Goal: Navigation & Orientation: Find specific page/section

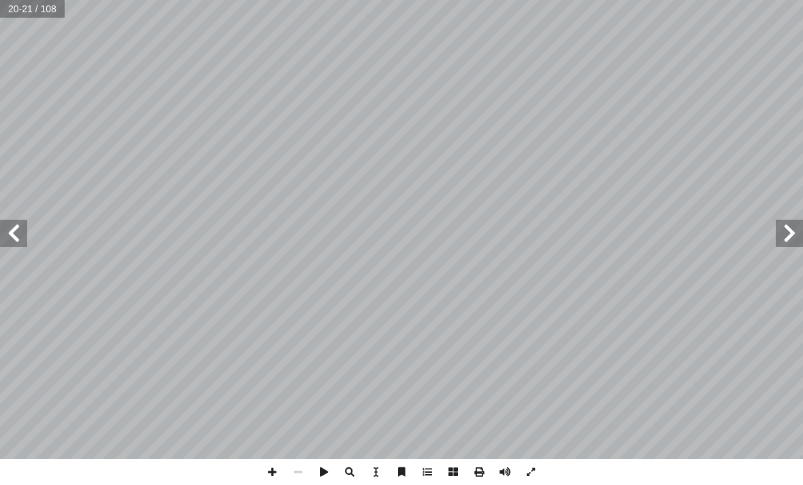
scroll to position [88, 0]
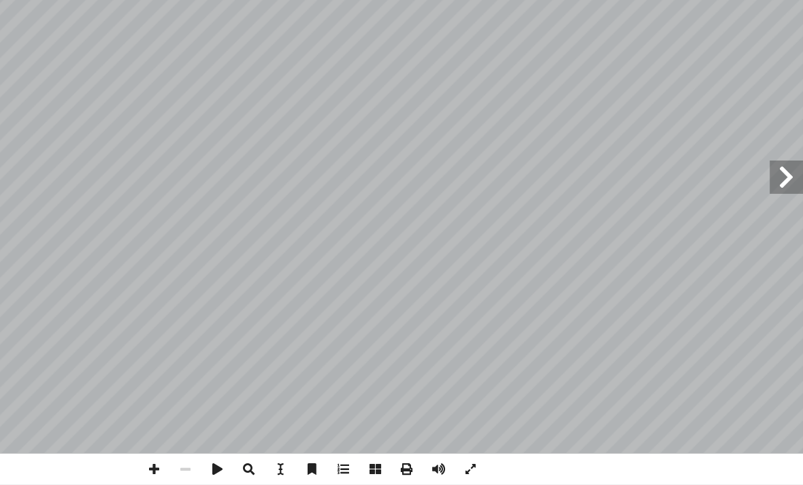
click at [776, 220] on span at bounding box center [789, 233] width 27 height 27
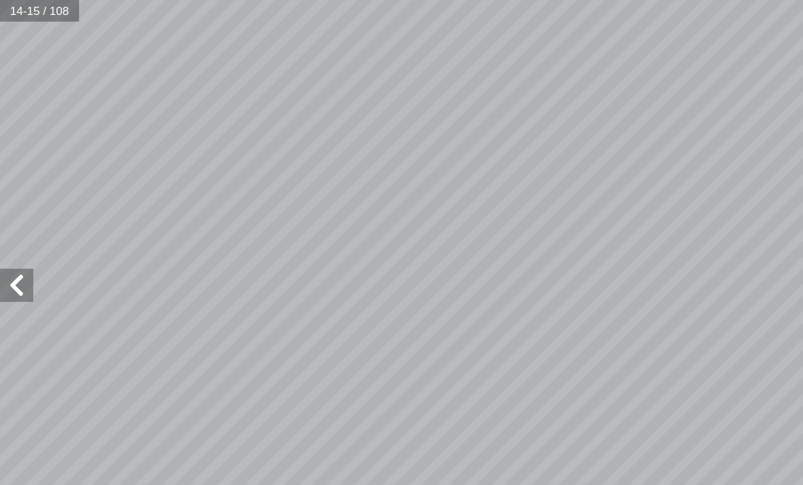
click at [18, 232] on span at bounding box center [13, 233] width 27 height 27
click at [16, 220] on span at bounding box center [13, 233] width 27 height 27
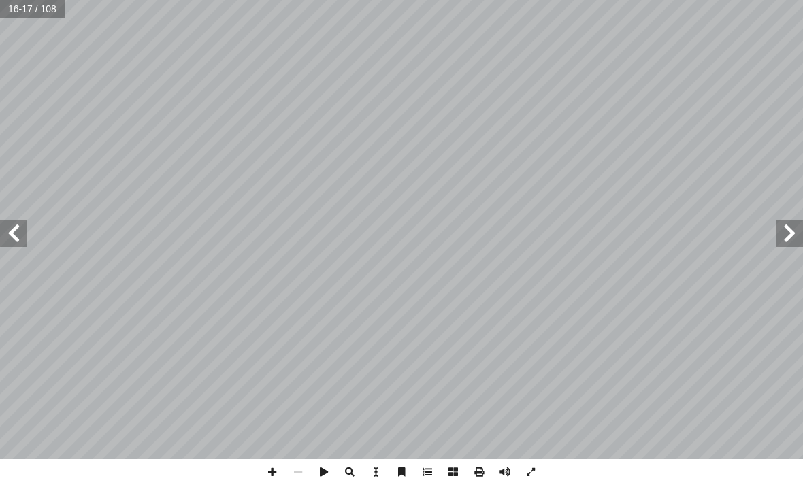
click at [792, 238] on span at bounding box center [789, 233] width 27 height 27
click at [21, 238] on span at bounding box center [13, 233] width 27 height 27
click at [12, 233] on span at bounding box center [13, 233] width 27 height 27
click at [12, 236] on span at bounding box center [13, 233] width 27 height 27
click at [796, 236] on span at bounding box center [789, 233] width 27 height 27
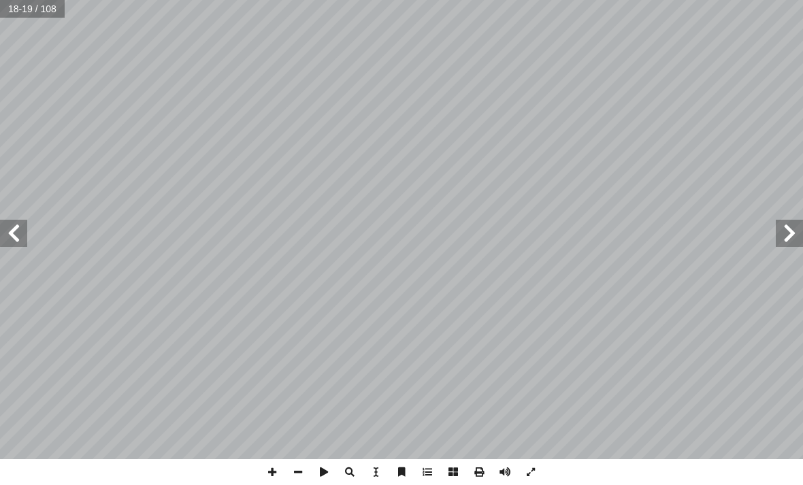
click at [799, 228] on span at bounding box center [789, 233] width 27 height 27
click at [795, 223] on span at bounding box center [789, 233] width 27 height 27
click at [800, 240] on span at bounding box center [789, 233] width 27 height 27
click at [786, 233] on span at bounding box center [789, 233] width 27 height 27
click at [12, 233] on span at bounding box center [13, 233] width 27 height 27
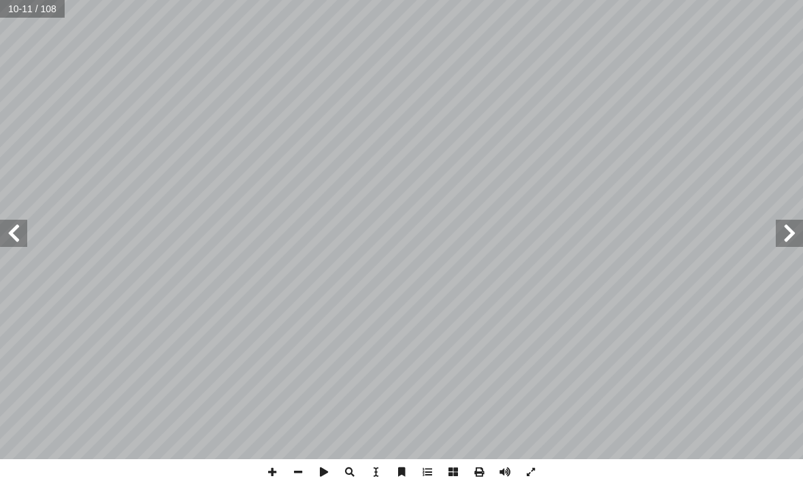
click at [18, 238] on span at bounding box center [13, 233] width 27 height 27
click at [7, 240] on span at bounding box center [13, 233] width 27 height 27
click at [22, 233] on span at bounding box center [13, 233] width 27 height 27
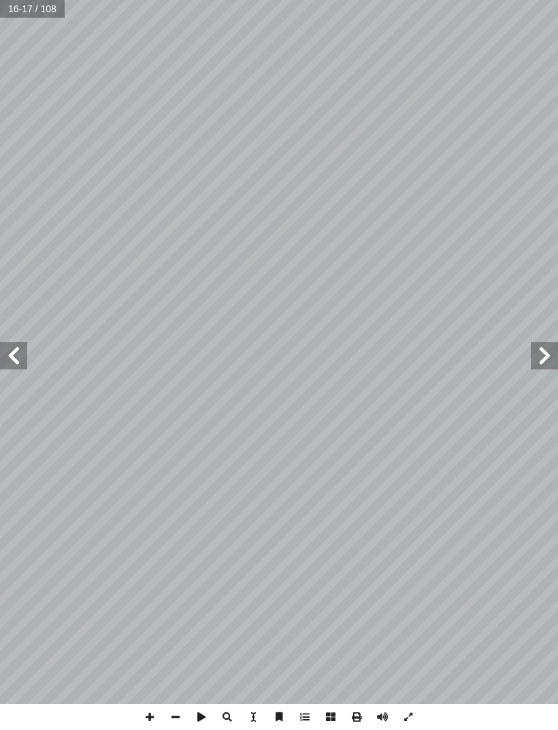
click at [19, 368] on span at bounding box center [13, 355] width 27 height 27
